Goal: Find contact information: Find contact information

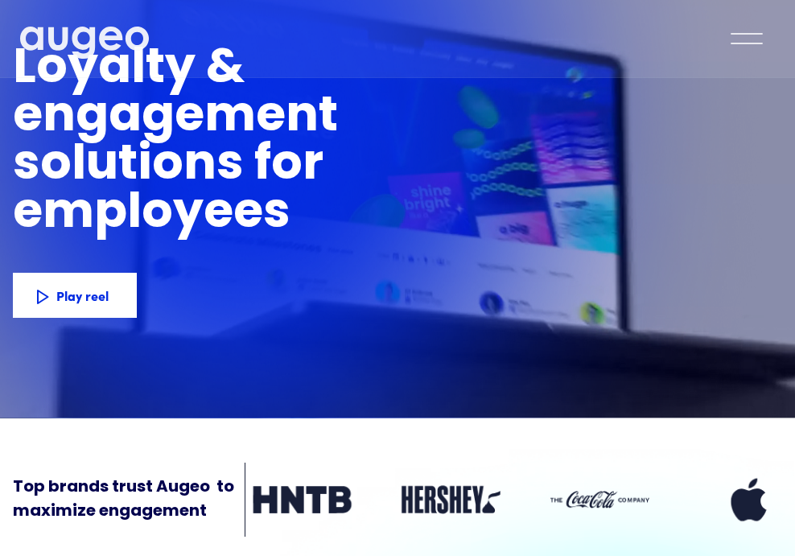
scroll to position [97, 0]
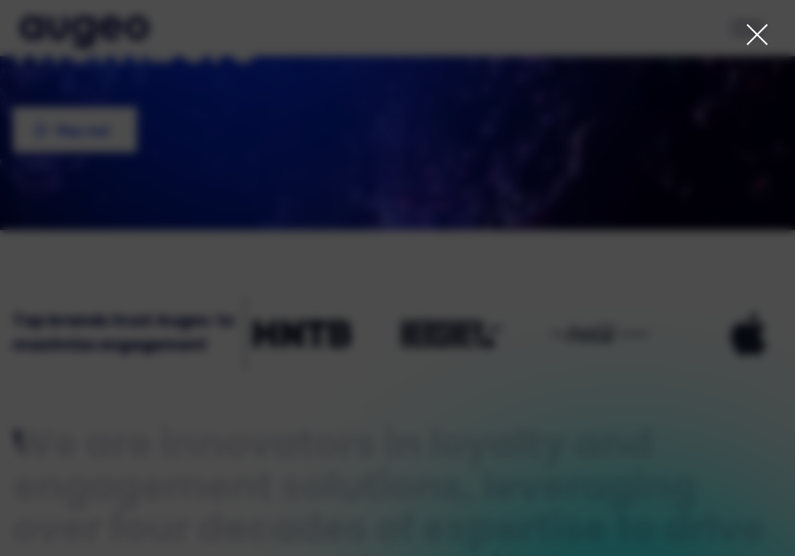
click at [758, 36] on icon at bounding box center [757, 34] width 19 height 19
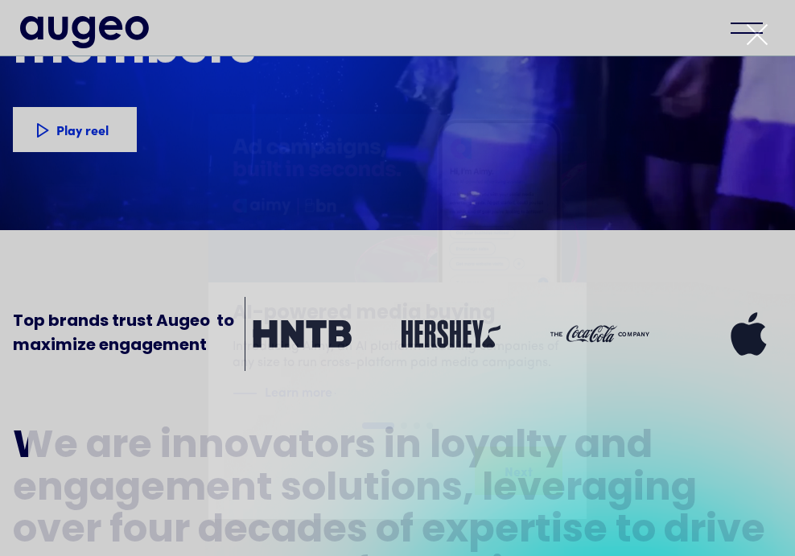
scroll to position [223, 0]
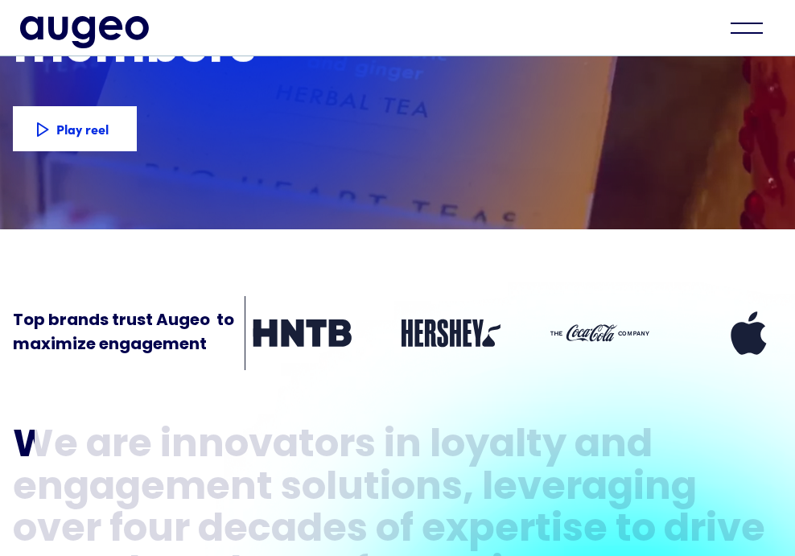
click at [749, 27] on div "menu" at bounding box center [747, 27] width 56 height 35
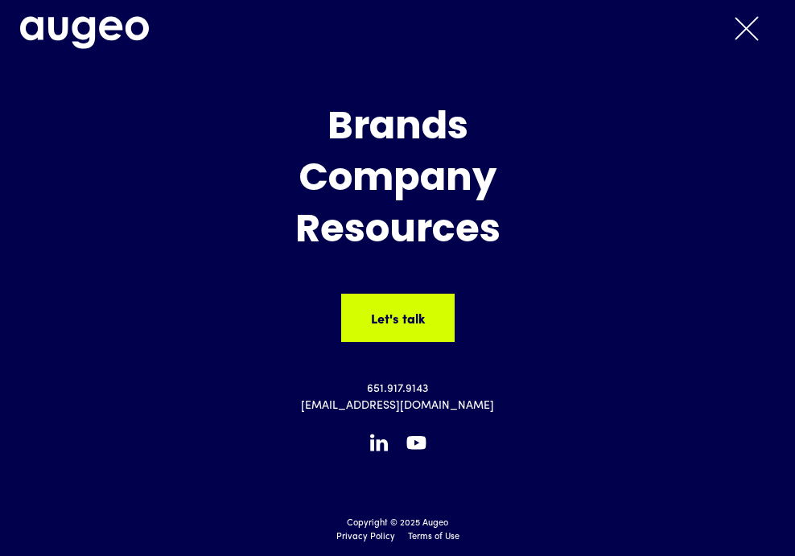
click at [742, 35] on div "menu" at bounding box center [747, 27] width 56 height 35
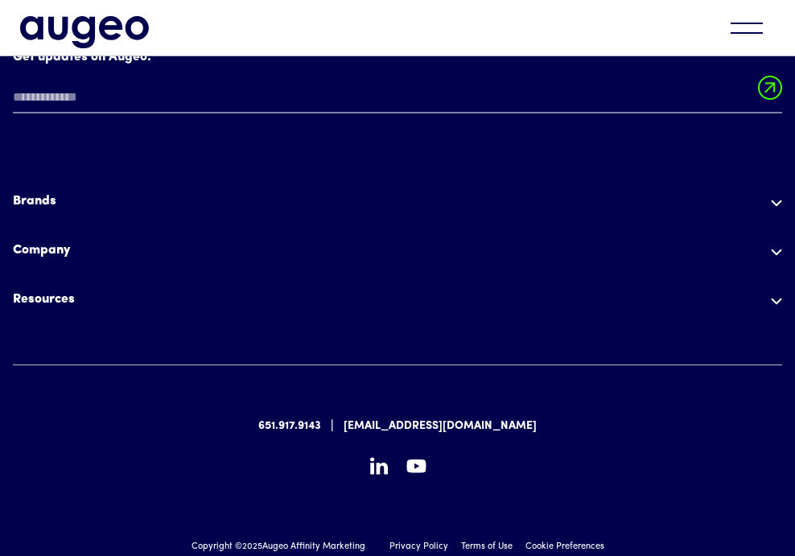
click at [777, 241] on div "Company About Leadership Incubation Corporate Social Responsibility Diversity, …" at bounding box center [398, 259] width 770 height 36
click at [772, 248] on img at bounding box center [776, 251] width 11 height 7
click at [44, 240] on div "Company" at bounding box center [398, 249] width 770 height 19
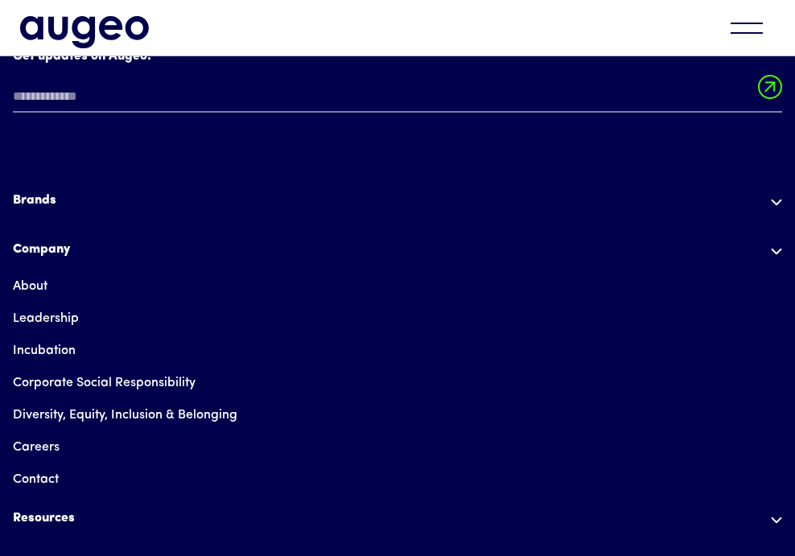
click at [30, 464] on link "Contact" at bounding box center [36, 480] width 46 height 32
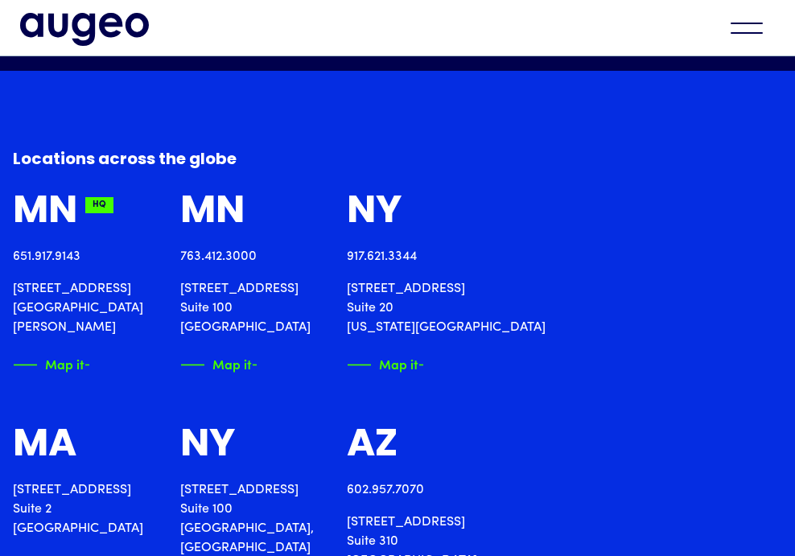
scroll to position [1828, 0]
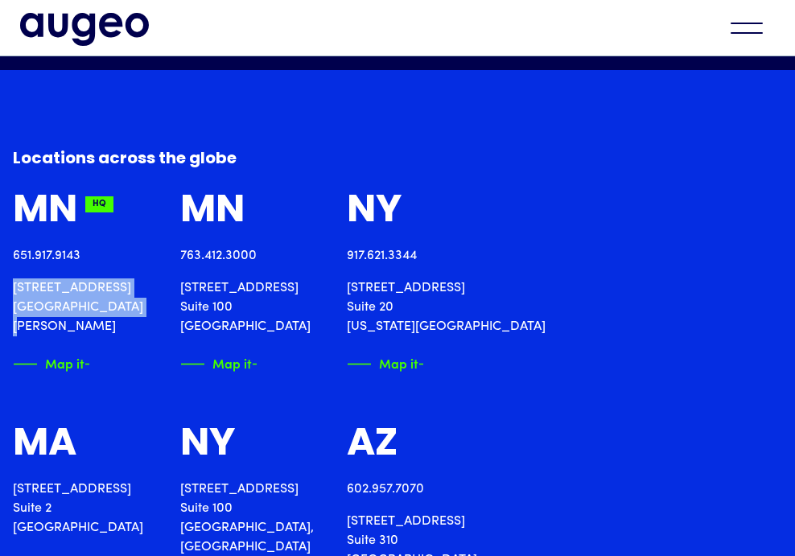
drag, startPoint x: 122, startPoint y: 308, endPoint x: 12, endPoint y: 293, distance: 111.3
click at [13, 293] on p "[STREET_ADDRESS][PERSON_NAME]" at bounding box center [84, 308] width 142 height 58
copy p "[STREET_ADDRESS][PERSON_NAME]"
